Goal: Information Seeking & Learning: Learn about a topic

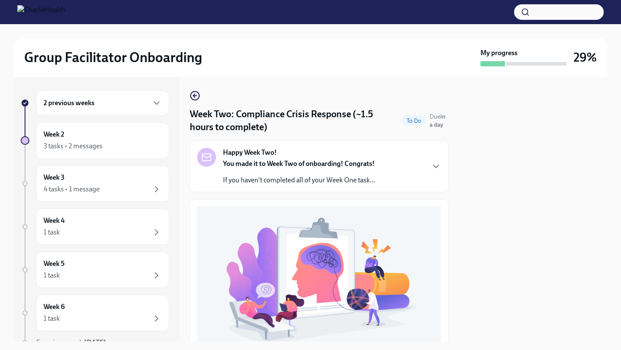
scroll to position [223, 0]
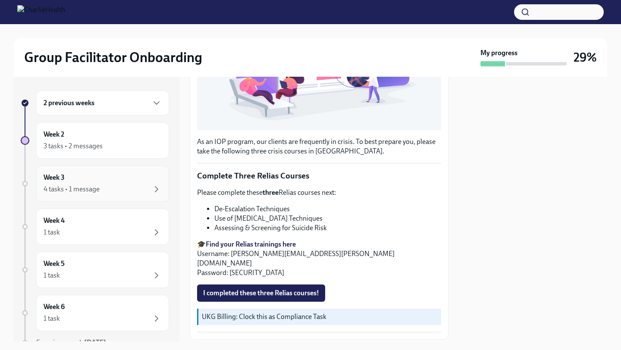
click at [128, 178] on div "Week 3 4 tasks • 1 message" at bounding box center [103, 184] width 118 height 22
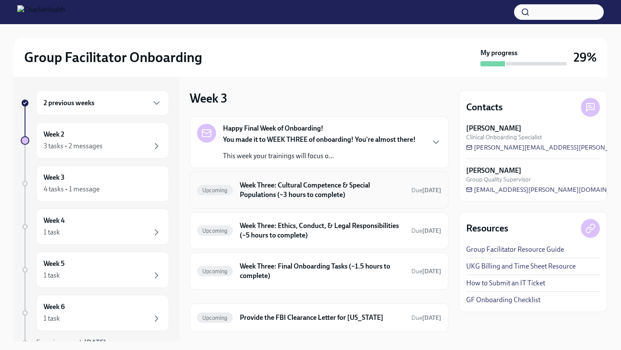
click at [262, 197] on h6 "Week Three: Cultural Competence & Special Populations (~3 hours to complete)" at bounding box center [322, 190] width 165 height 19
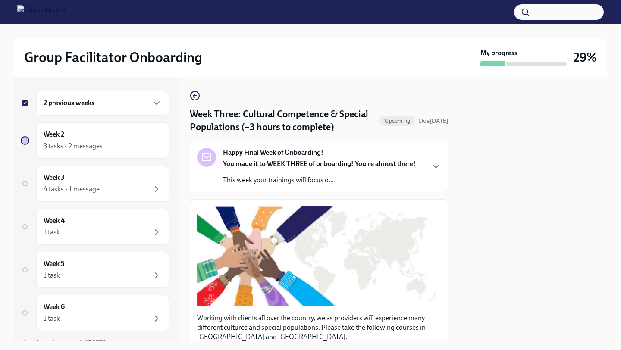
click at [102, 107] on div "2 previous weeks" at bounding box center [103, 103] width 118 height 10
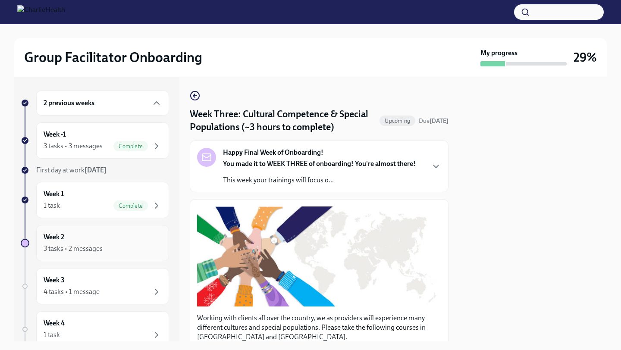
click at [98, 230] on div "Week 2 3 tasks • 2 messages" at bounding box center [102, 243] width 133 height 36
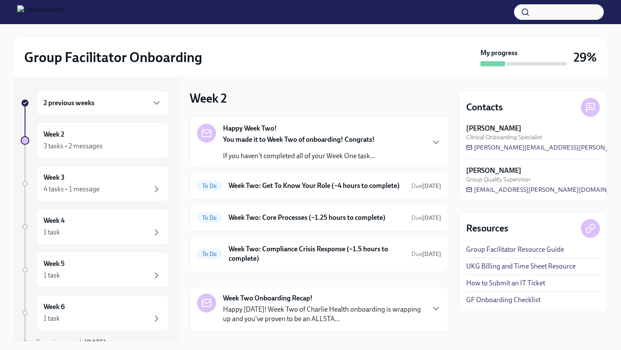
scroll to position [26, 0]
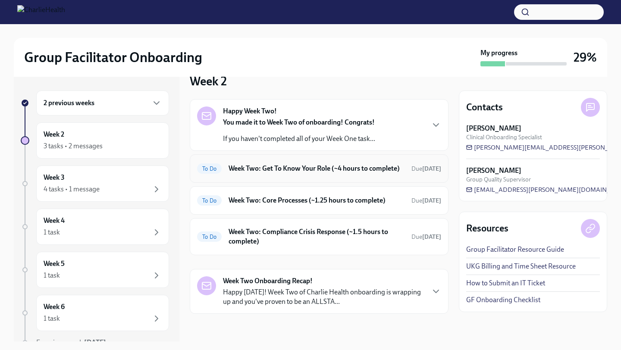
click at [319, 168] on h6 "Week Two: Get To Know Your Role (~4 hours to complete)" at bounding box center [316, 168] width 176 height 9
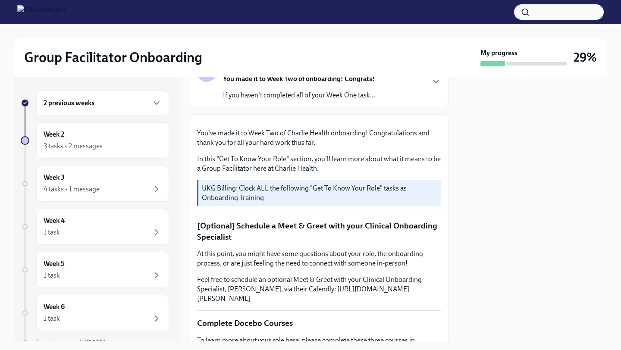
scroll to position [65, 0]
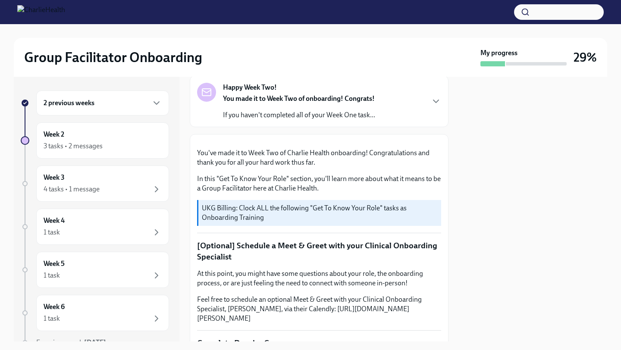
click at [428, 108] on div "Happy Week Two! You made it to Week Two of onboarding! Congrats! If you haven't…" at bounding box center [319, 101] width 244 height 37
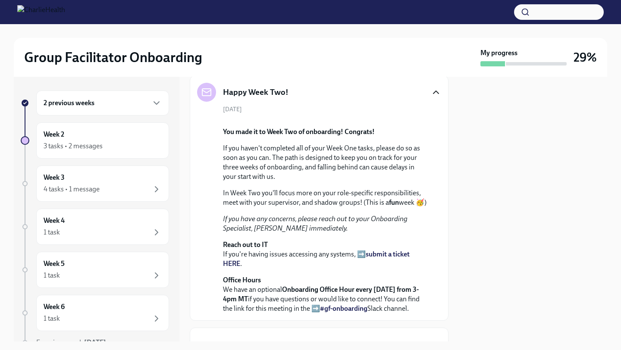
click at [431, 94] on icon "button" at bounding box center [436, 92] width 10 height 10
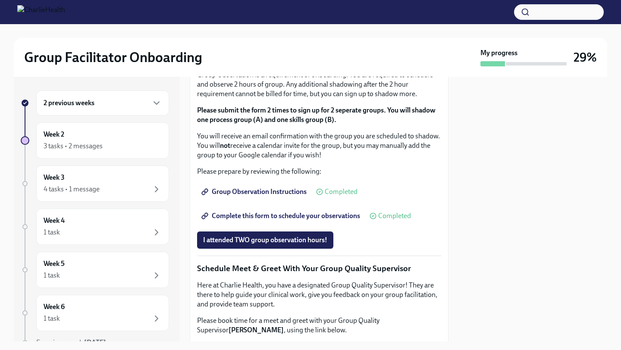
scroll to position [840, 0]
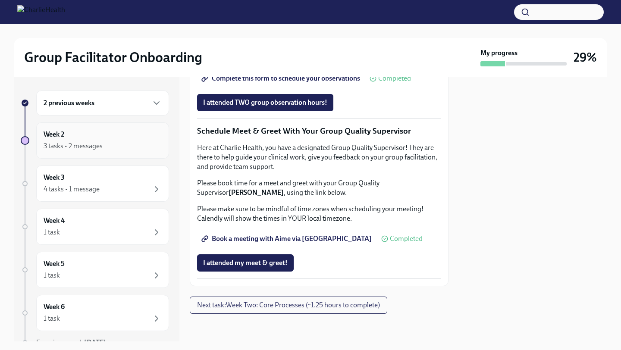
click at [59, 130] on h6 "Week 2" at bounding box center [54, 134] width 21 height 9
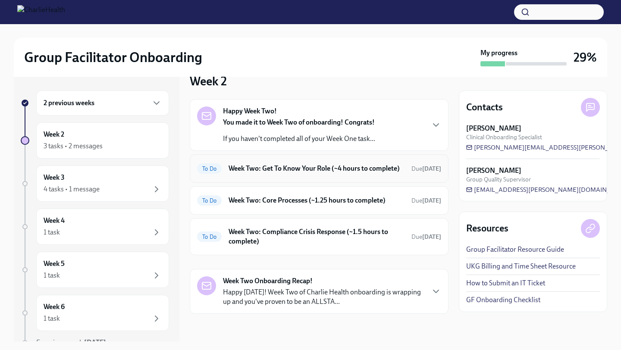
scroll to position [21, 0]
click at [346, 242] on h6 "Week Two: Compliance Crisis Response (~1.5 hours to complete)" at bounding box center [316, 236] width 176 height 19
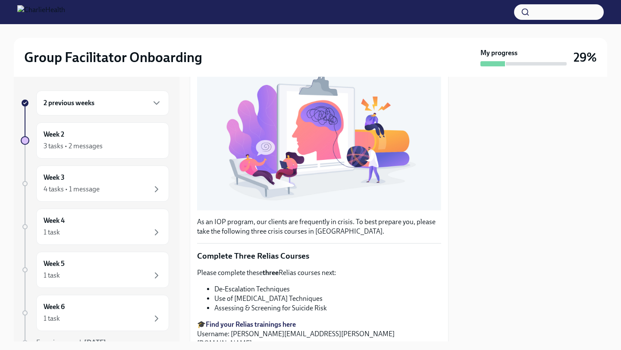
scroll to position [240, 0]
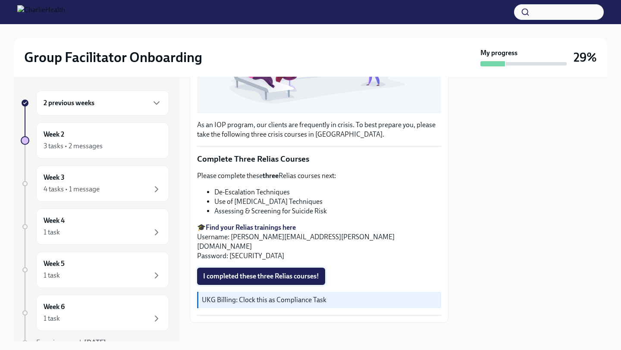
click at [287, 272] on span "I completed these three Relias courses!" at bounding box center [261, 276] width 116 height 9
